Goal: Task Accomplishment & Management: Use online tool/utility

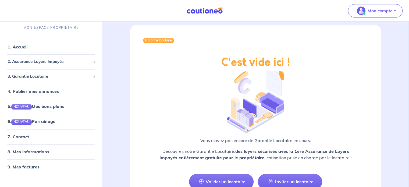
scroll to position [647, 0]
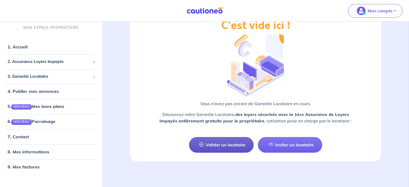
click at [208, 141] on link "Valider un locataire" at bounding box center [221, 145] width 65 height 16
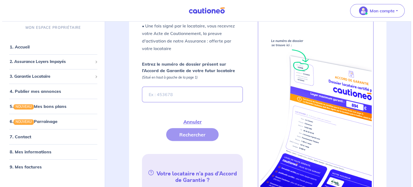
scroll to position [160, 0]
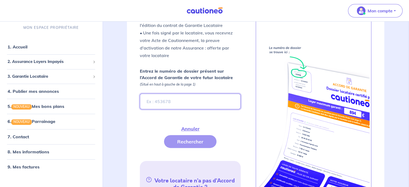
paste input "7EGi2c"
type input "7EGi2c"
click at [201, 135] on button "Rechercher" at bounding box center [190, 141] width 52 height 13
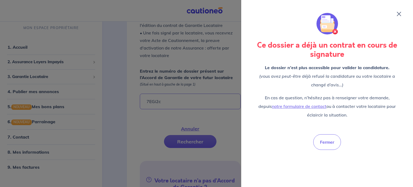
click at [401, 16] on div "Ce dossier a déjà un contrat en cours de signature Le dossier n’est plus access…" at bounding box center [327, 93] width 159 height 174
click at [397, 12] on div "Ce dossier a déjà un contrat en cours de signature Le dossier n’est plus access…" at bounding box center [327, 93] width 159 height 174
click at [400, 14] on icon at bounding box center [399, 14] width 4 height 4
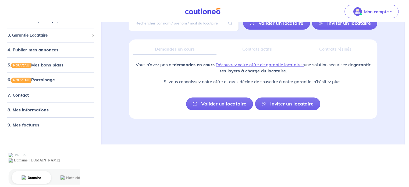
scroll to position [6, 0]
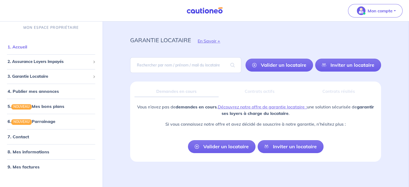
click at [25, 44] on link "1. Accueil" at bounding box center [18, 46] width 20 height 5
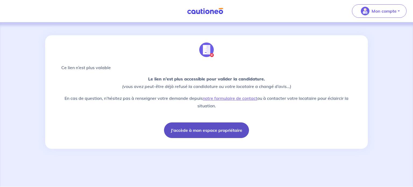
click at [209, 131] on button "J'accède à mon espace propriétaire" at bounding box center [206, 130] width 85 height 16
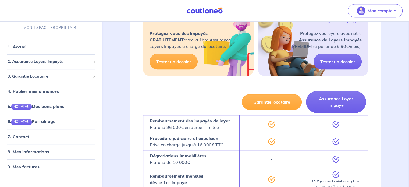
scroll to position [279, 0]
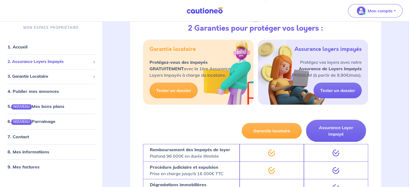
click at [70, 64] on span "2. Assurance Loyers Impayés" at bounding box center [49, 62] width 83 height 6
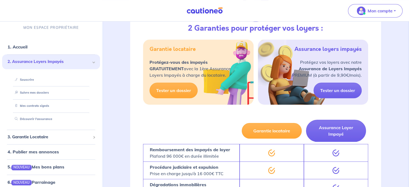
click at [70, 64] on span "2. Assurance Loyers Impayés" at bounding box center [49, 62] width 83 height 6
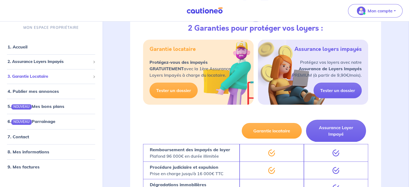
click at [68, 75] on span "3. Garantie Locataire" at bounding box center [49, 76] width 83 height 6
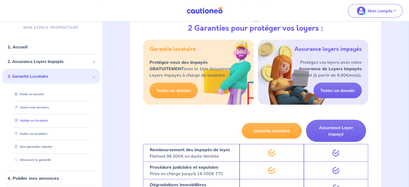
click at [42, 119] on link "Valider un locataire" at bounding box center [30, 121] width 35 height 4
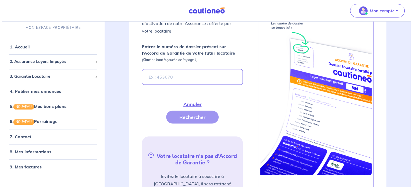
scroll to position [160, 0]
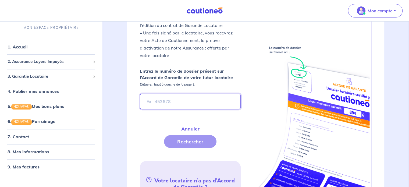
paste input "7EGi2c"
type input "7EGi2c"
click at [190, 140] on button "Rechercher" at bounding box center [190, 141] width 52 height 13
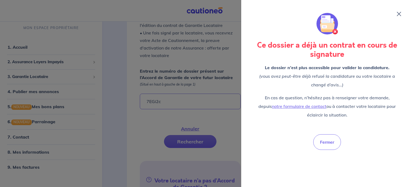
click at [209, 84] on div at bounding box center [206, 93] width 413 height 187
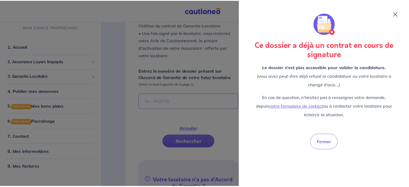
scroll to position [6, 0]
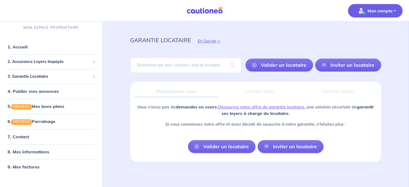
click at [377, 10] on p "Mon compte" at bounding box center [379, 11] width 25 height 6
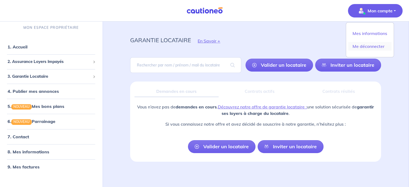
click at [370, 46] on link "Me déconnecter" at bounding box center [369, 46] width 43 height 9
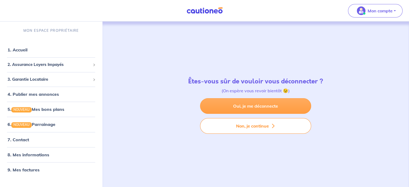
click at [283, 104] on link "Oui, je me déconnecte" at bounding box center [255, 106] width 111 height 16
